Goal: Task Accomplishment & Management: Complete application form

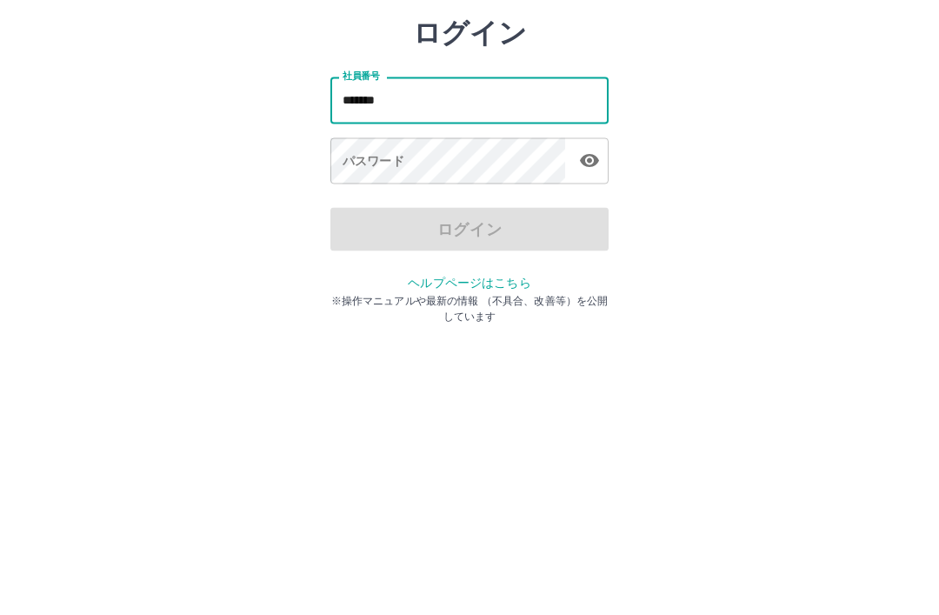
type input "*******"
click at [363, 231] on div "パスワード パスワード" at bounding box center [469, 255] width 278 height 49
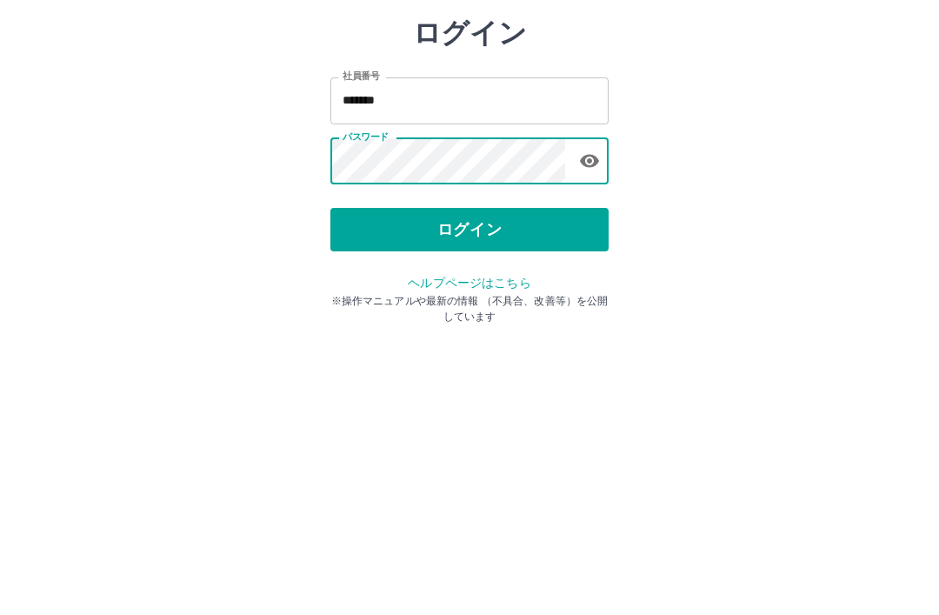
click at [543, 301] on button "ログイン" at bounding box center [469, 322] width 278 height 43
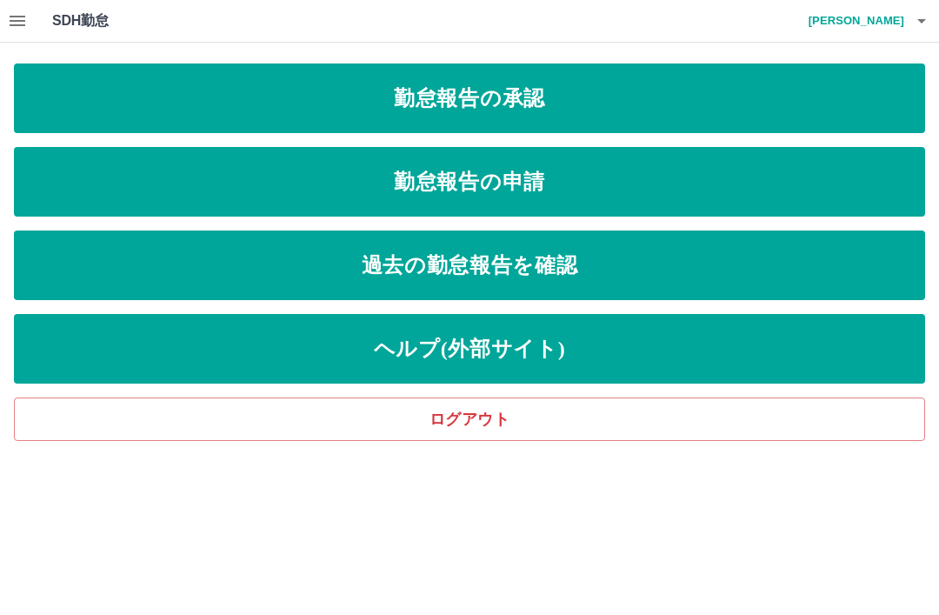
click at [520, 196] on link "勤怠報告の申請" at bounding box center [469, 182] width 911 height 70
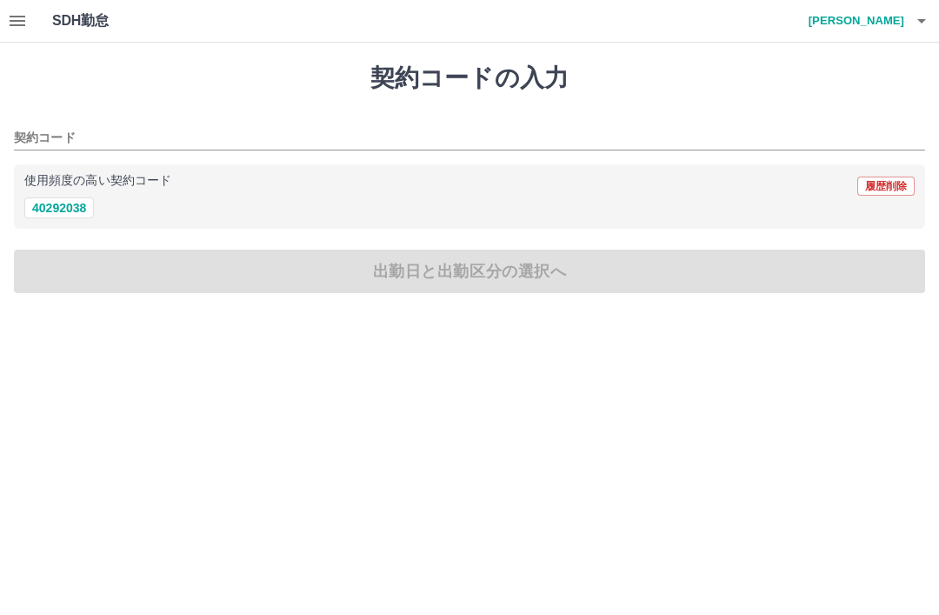
click at [66, 209] on button "40292038" at bounding box center [59, 207] width 70 height 21
type input "********"
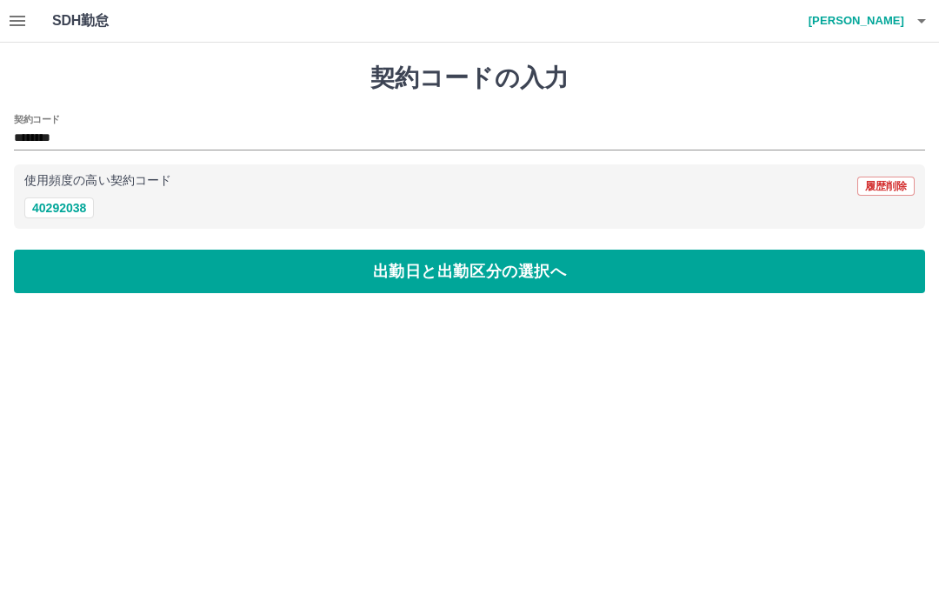
click at [490, 270] on button "出勤日と出勤区分の選択へ" at bounding box center [469, 271] width 911 height 43
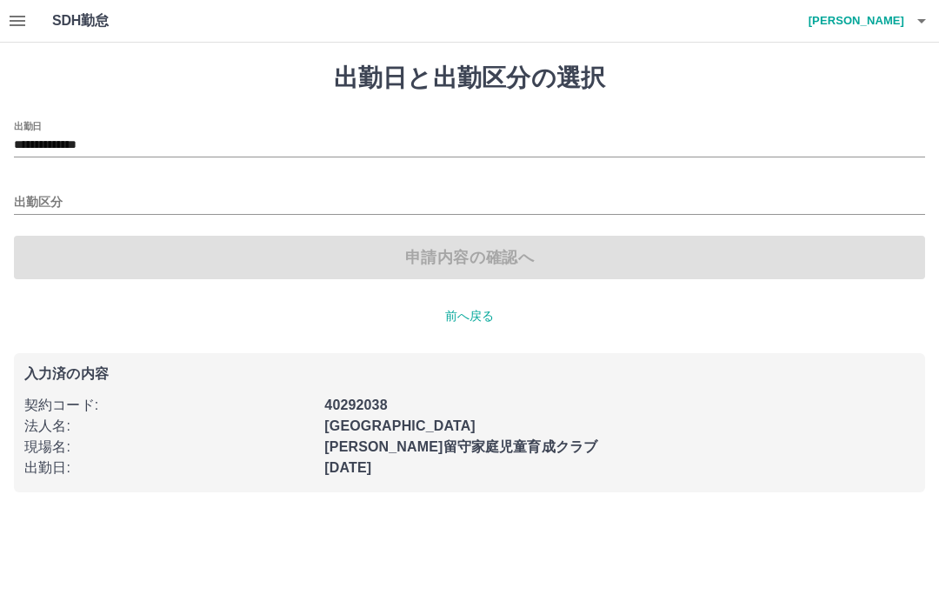
click at [33, 184] on div "出勤区分" at bounding box center [469, 196] width 911 height 37
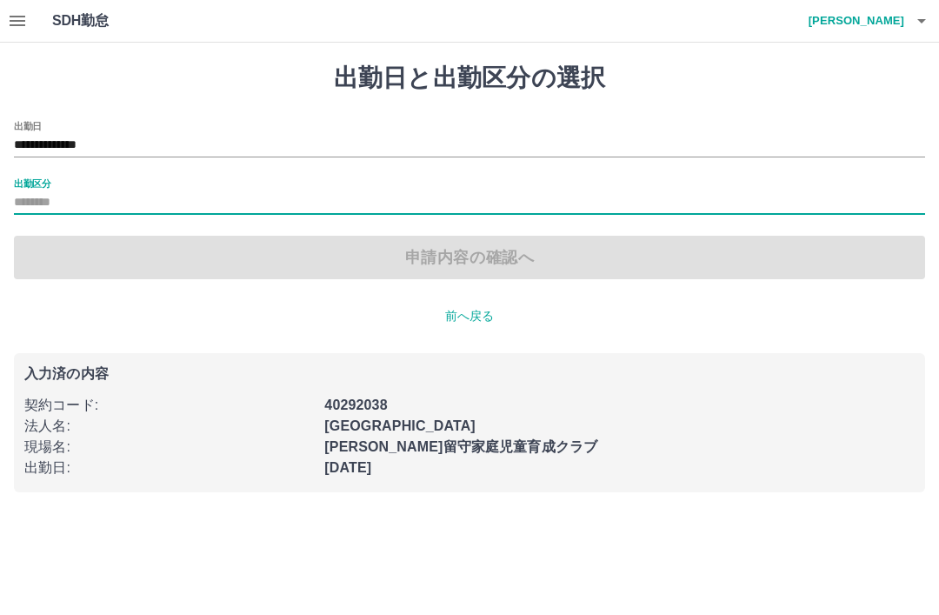
click at [88, 195] on input "出勤区分" at bounding box center [469, 203] width 911 height 22
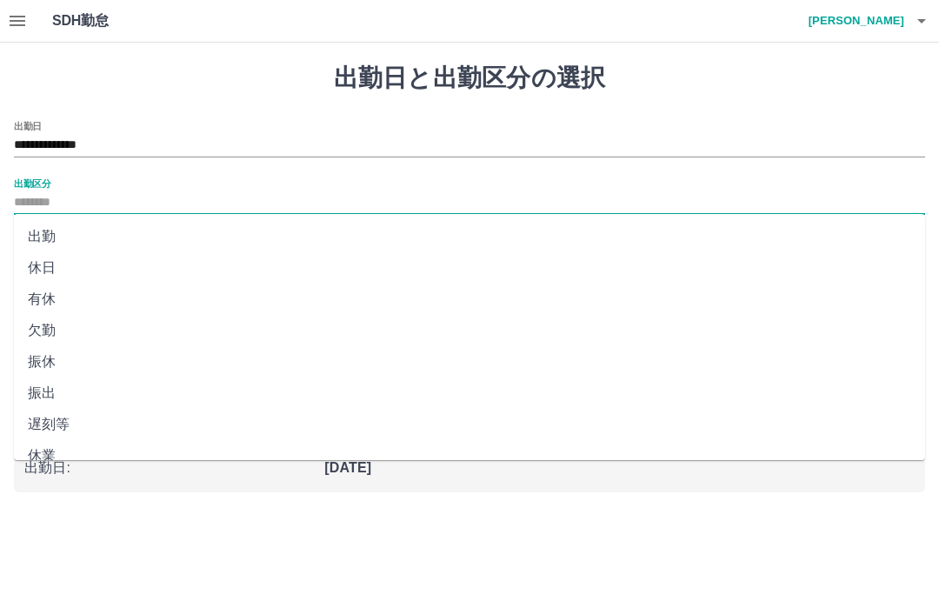
click at [71, 232] on li "出勤" at bounding box center [469, 236] width 911 height 31
type input "**"
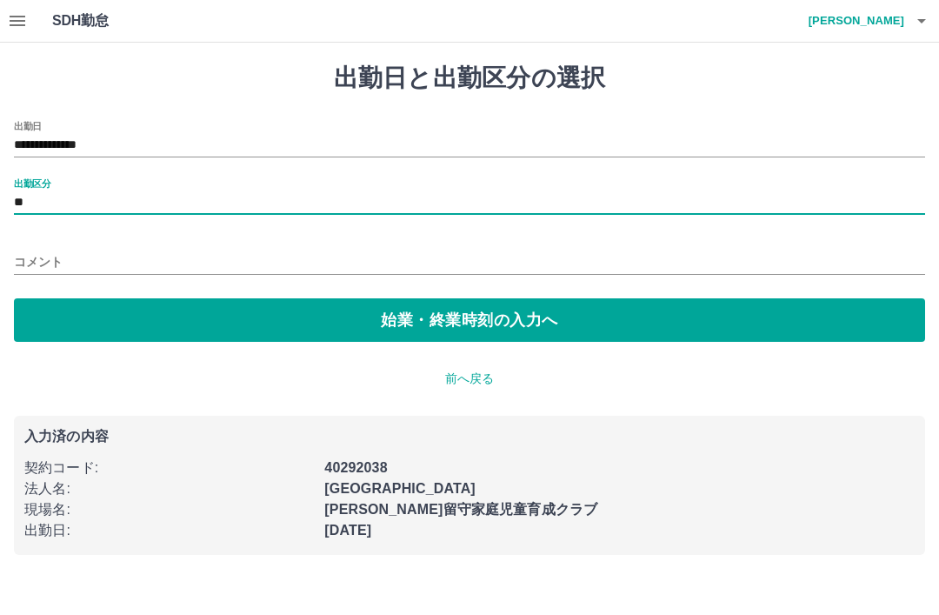
click at [460, 323] on button "始業・終業時刻の入力へ" at bounding box center [469, 319] width 911 height 43
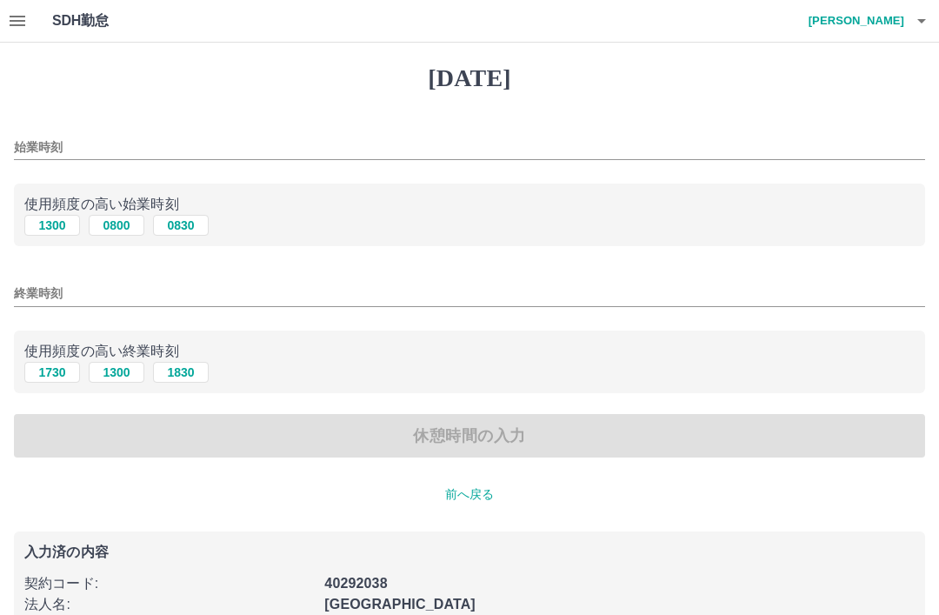
click at [118, 230] on button "0800" at bounding box center [117, 225] width 56 height 21
type input "****"
click at [43, 290] on input "終業時刻" at bounding box center [469, 293] width 911 height 25
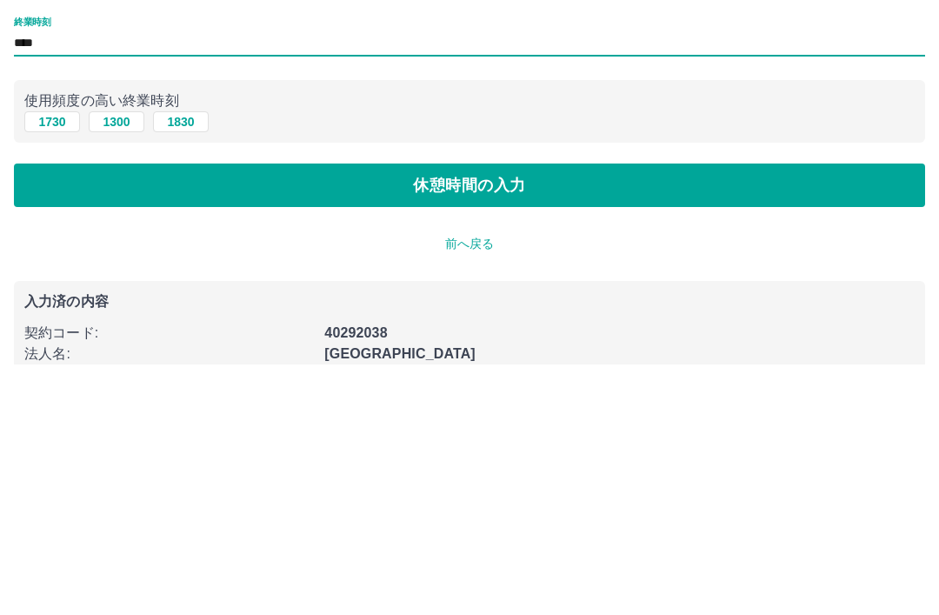
type input "****"
click at [498, 414] on button "休憩時間の入力" at bounding box center [469, 435] width 911 height 43
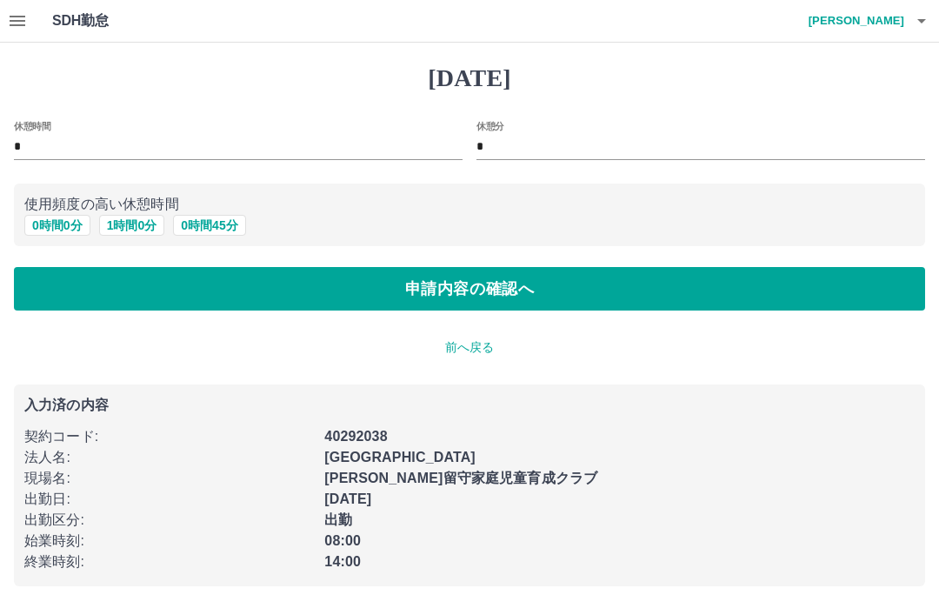
click at [476, 294] on button "申請内容の確認へ" at bounding box center [469, 288] width 911 height 43
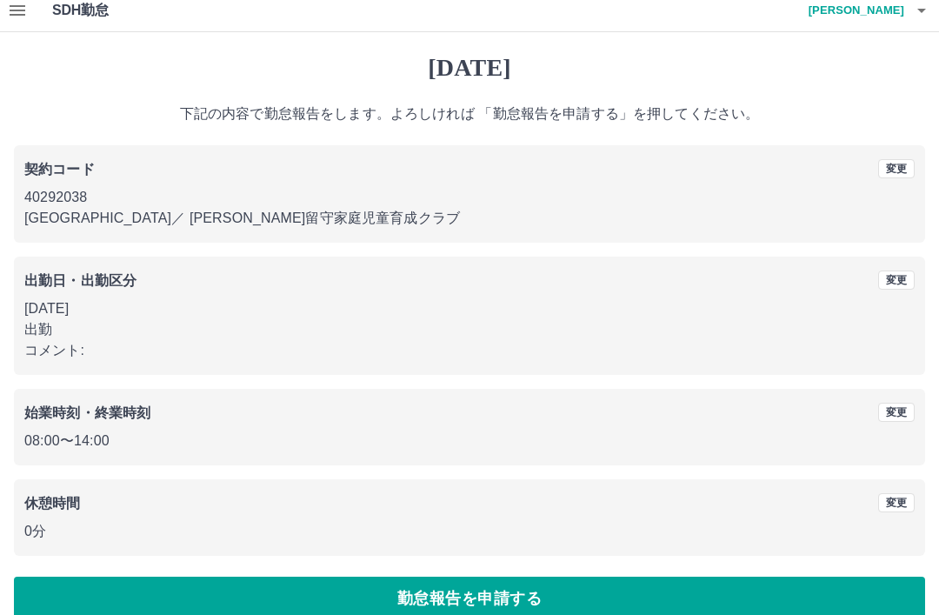
scroll to position [36, 0]
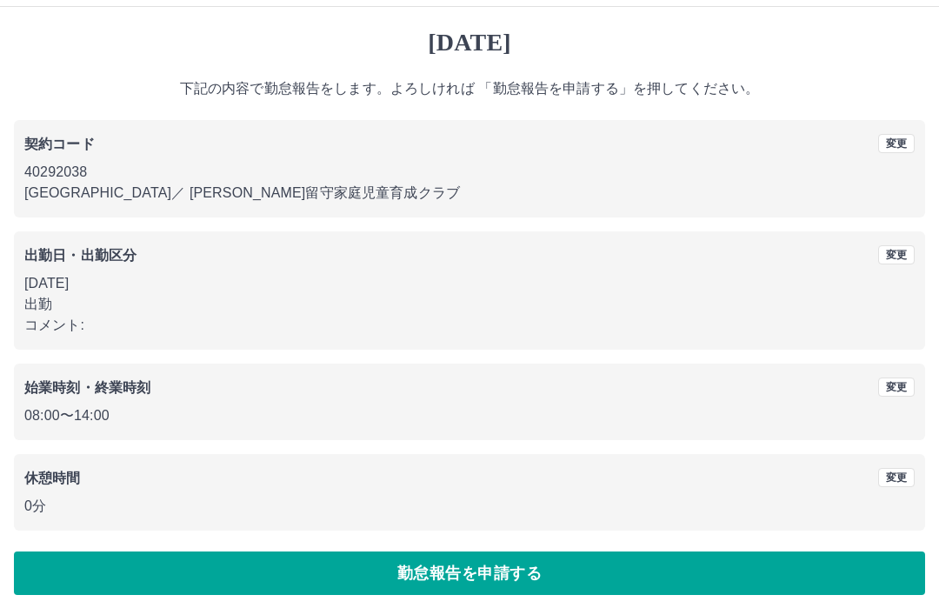
click at [466, 565] on button "勤怠報告を申請する" at bounding box center [469, 572] width 911 height 43
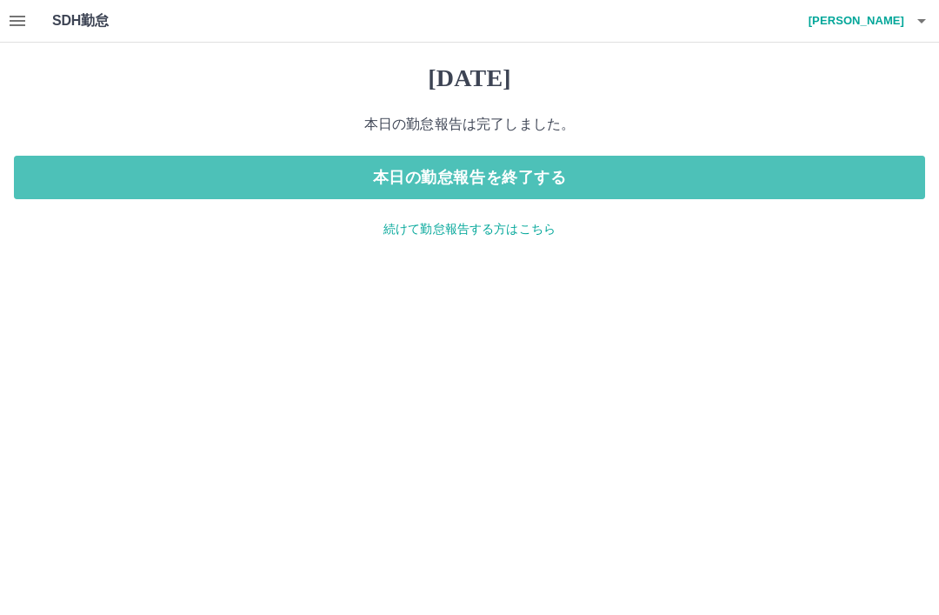
click at [554, 170] on button "本日の勤怠報告を終了する" at bounding box center [469, 177] width 911 height 43
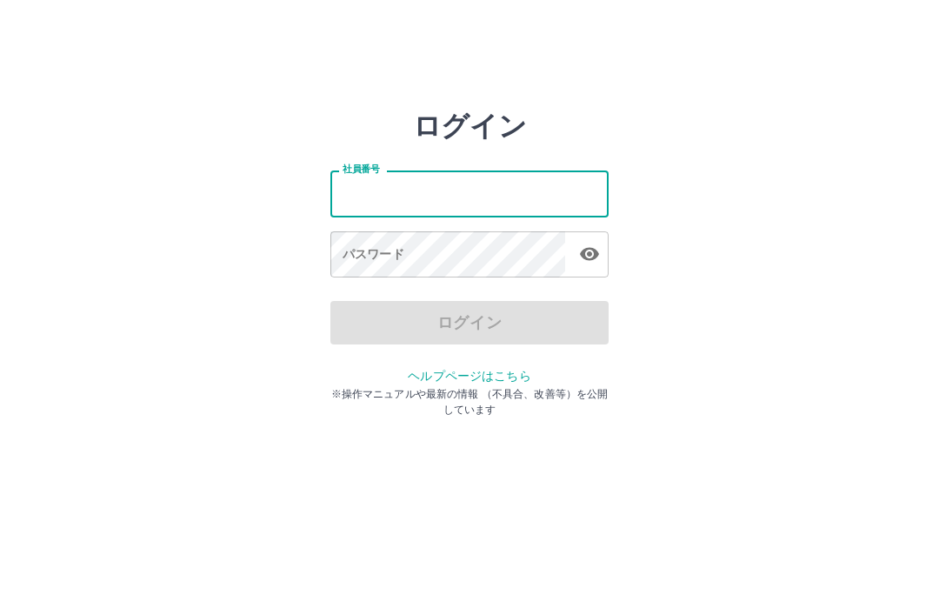
type input "*******"
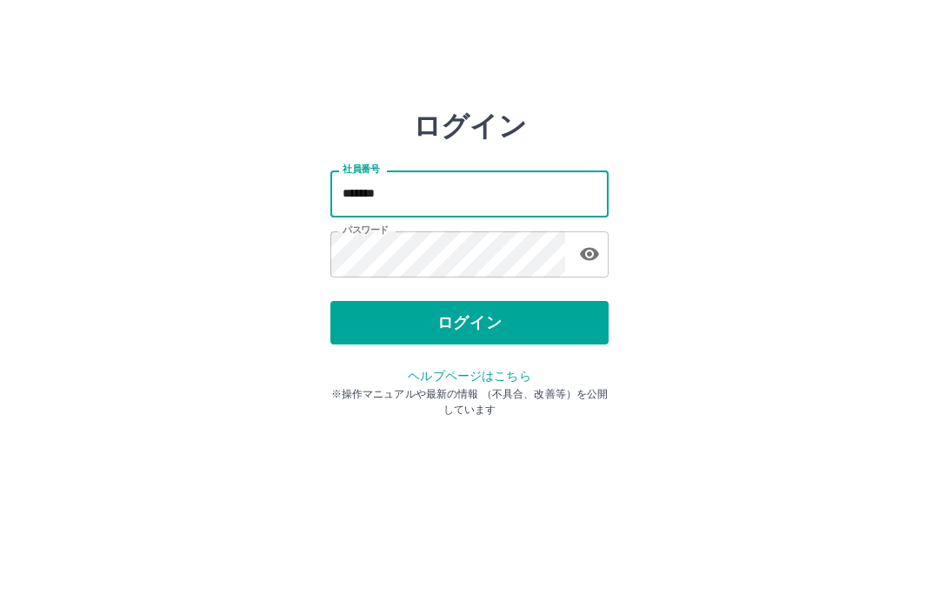
click at [492, 321] on button "ログイン" at bounding box center [469, 322] width 278 height 43
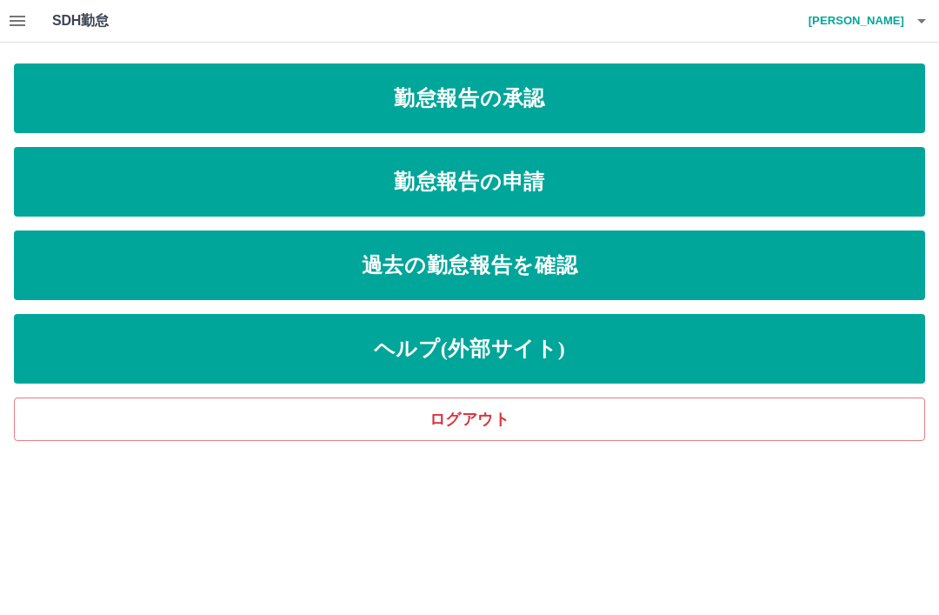
click at [589, 92] on link "勤怠報告の承認" at bounding box center [469, 98] width 911 height 70
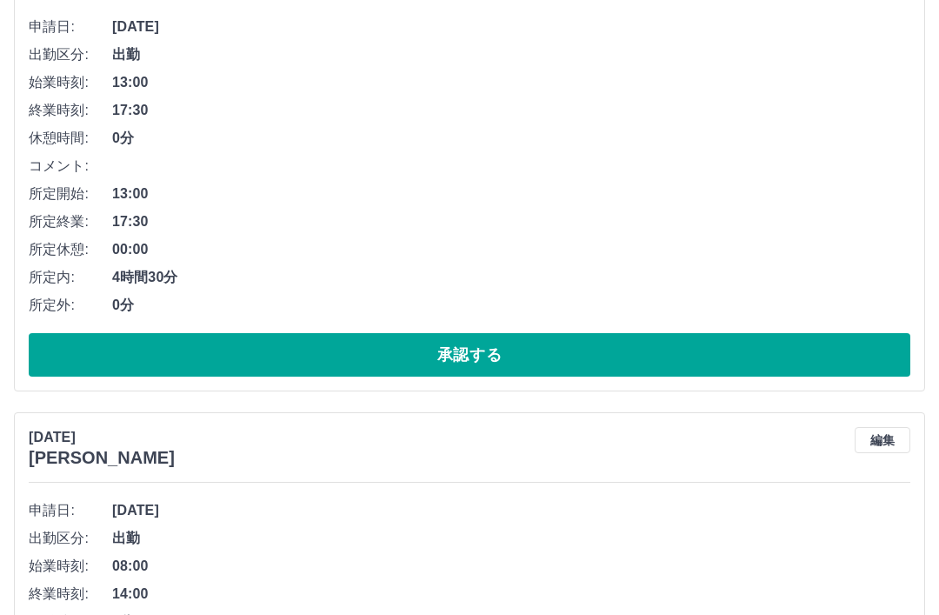
scroll to position [276, 0]
click at [501, 349] on button "承認する" at bounding box center [470, 354] width 882 height 43
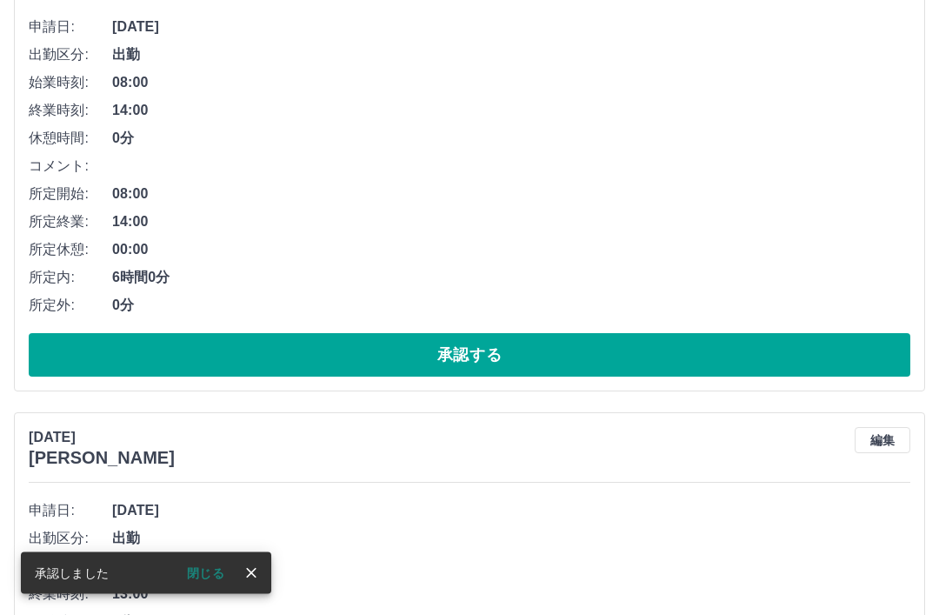
click at [509, 353] on button "承認する" at bounding box center [470, 355] width 882 height 43
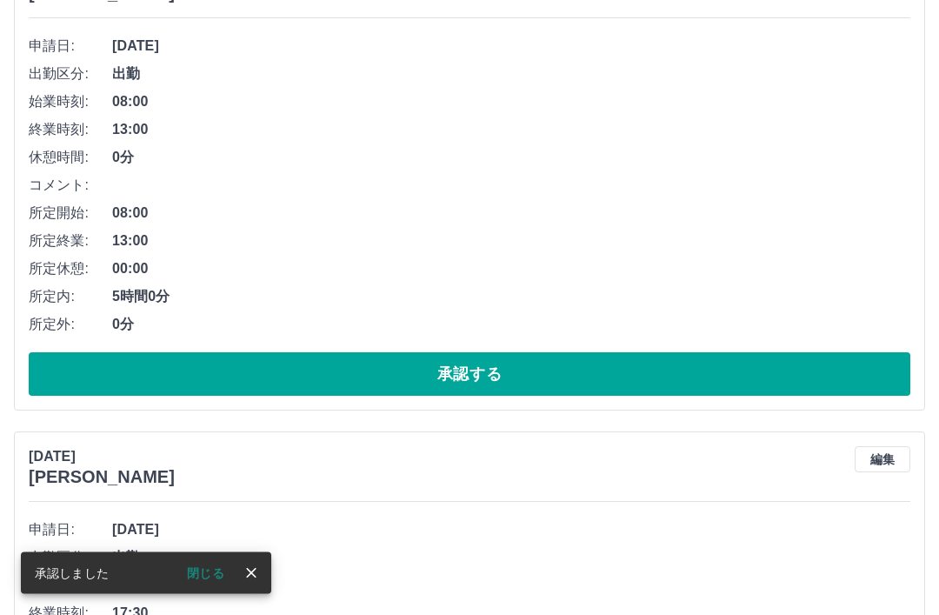
click at [510, 375] on button "承認する" at bounding box center [470, 374] width 882 height 43
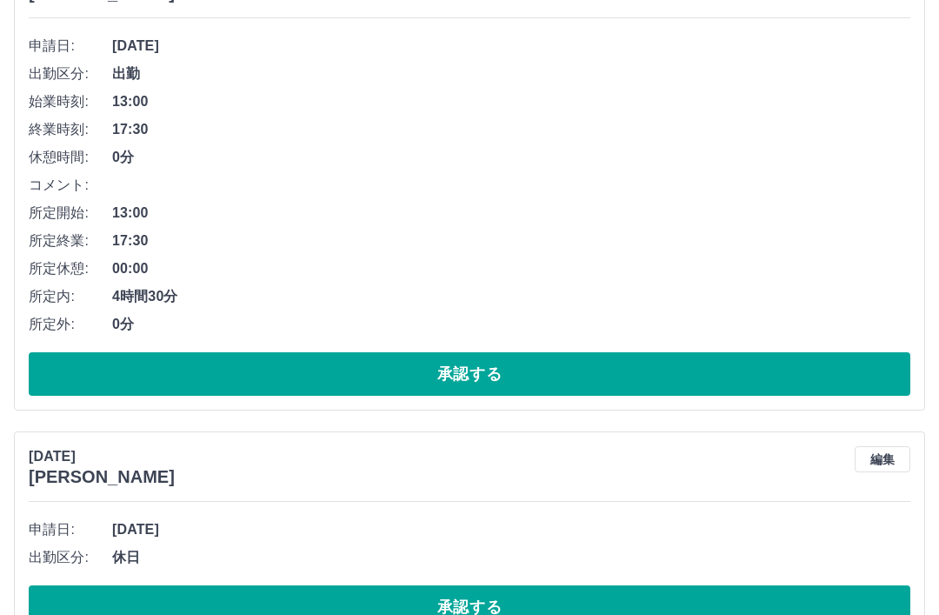
click at [510, 370] on button "承認する" at bounding box center [470, 373] width 882 height 43
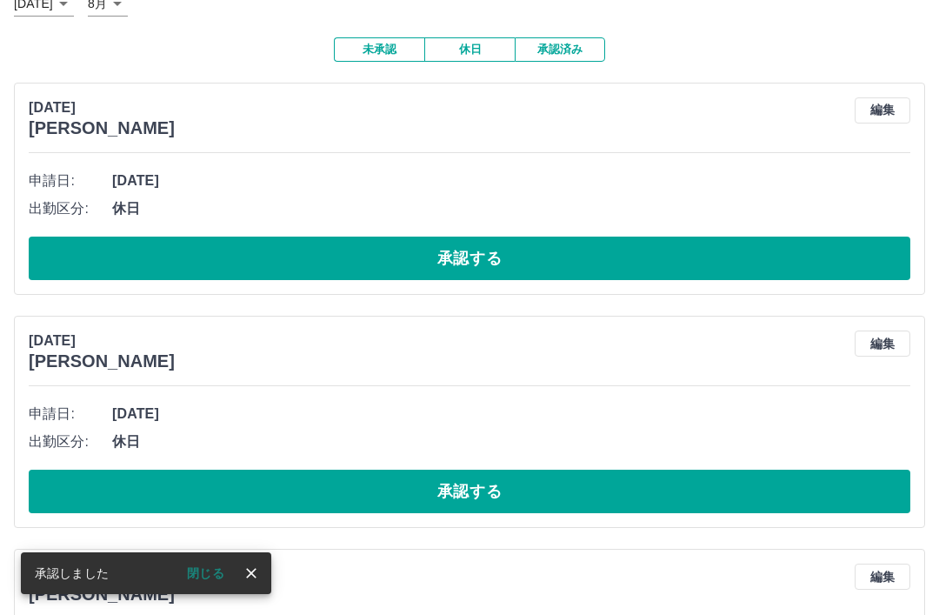
scroll to position [121, 0]
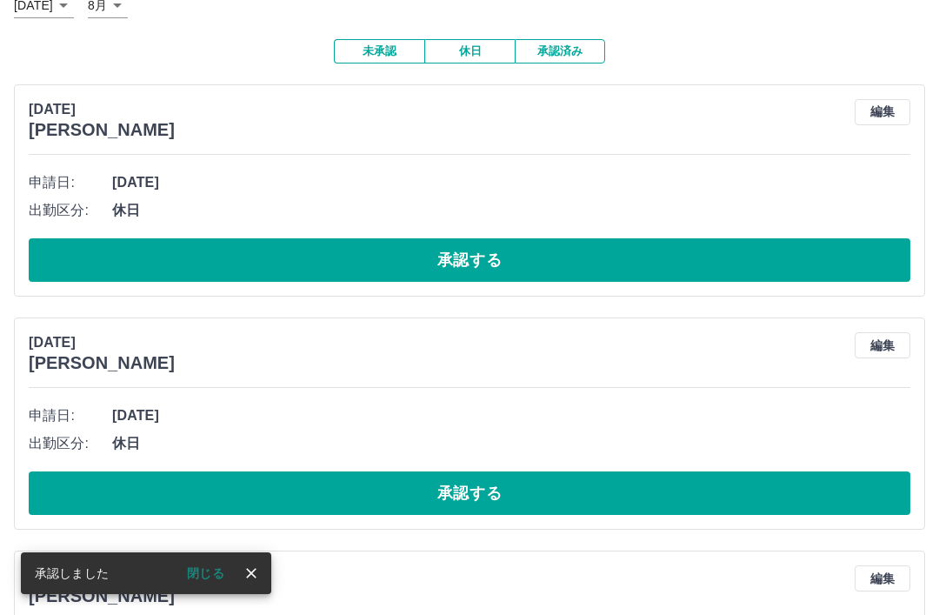
click at [528, 260] on button "承認する" at bounding box center [470, 259] width 882 height 43
click at [538, 252] on button "承認する" at bounding box center [470, 259] width 882 height 43
click at [563, 53] on button "承認済み" at bounding box center [560, 51] width 90 height 24
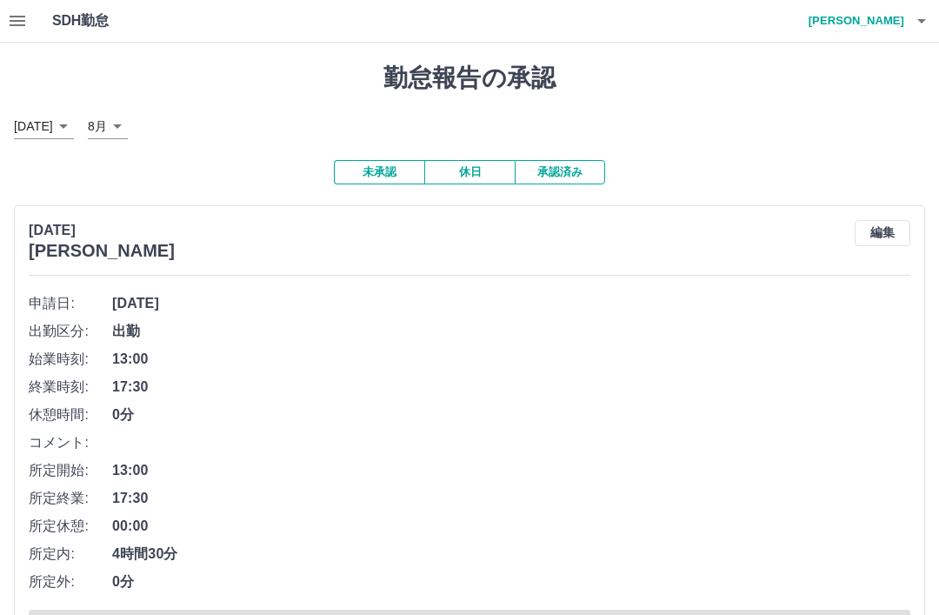
click at [384, 169] on button "未承認" at bounding box center [379, 172] width 90 height 24
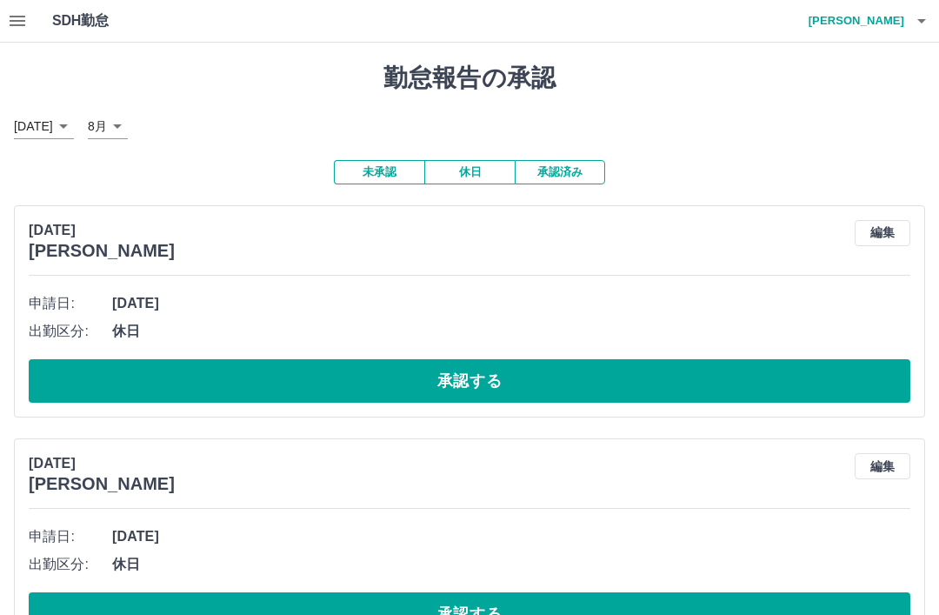
click at [561, 376] on button "承認する" at bounding box center [470, 380] width 882 height 43
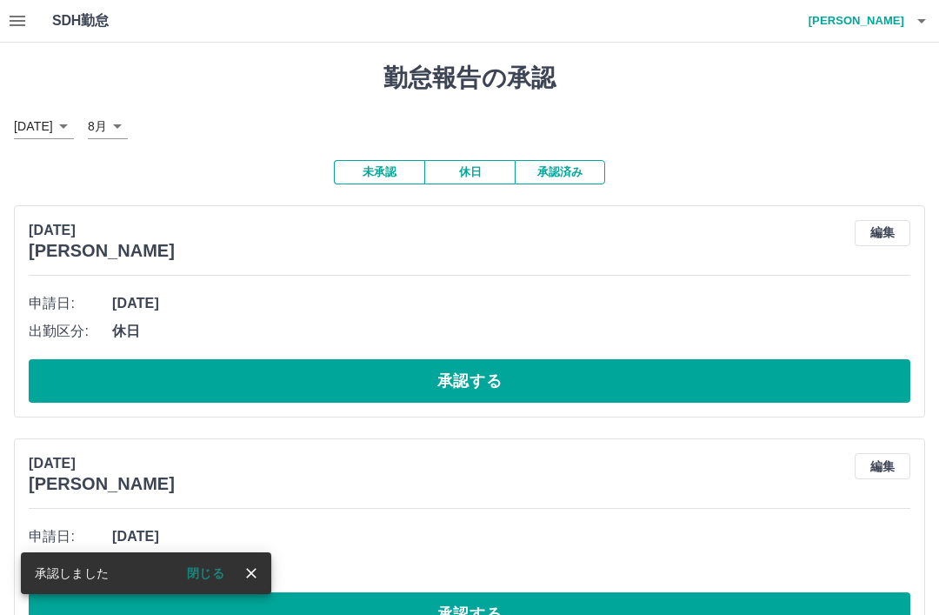
click at [550, 371] on button "承認する" at bounding box center [470, 380] width 882 height 43
click at [543, 379] on button "承認する" at bounding box center [470, 380] width 882 height 43
click at [536, 367] on button "承認する" at bounding box center [470, 380] width 882 height 43
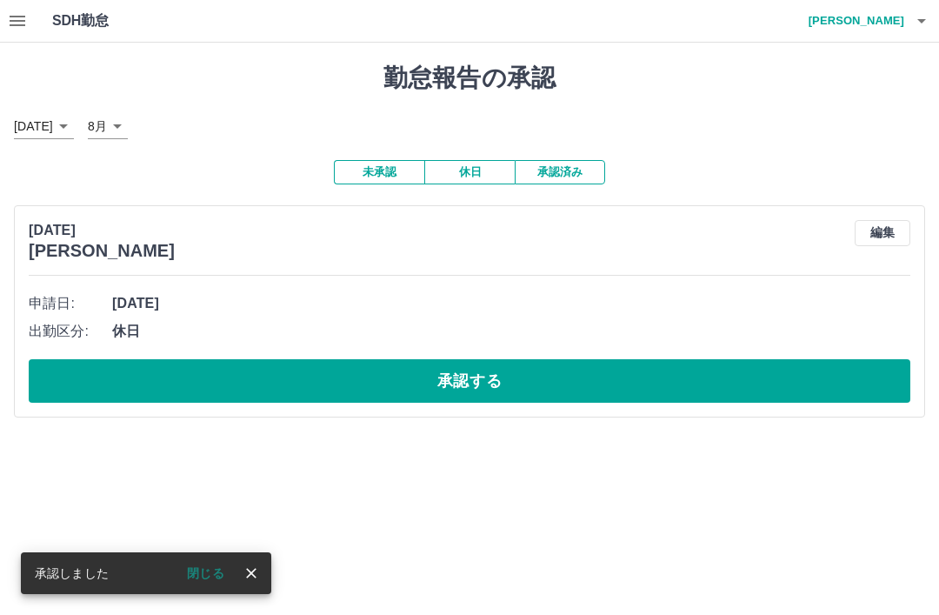
click at [503, 372] on button "承認する" at bounding box center [470, 380] width 882 height 43
